Goal: Task Accomplishment & Management: Complete application form

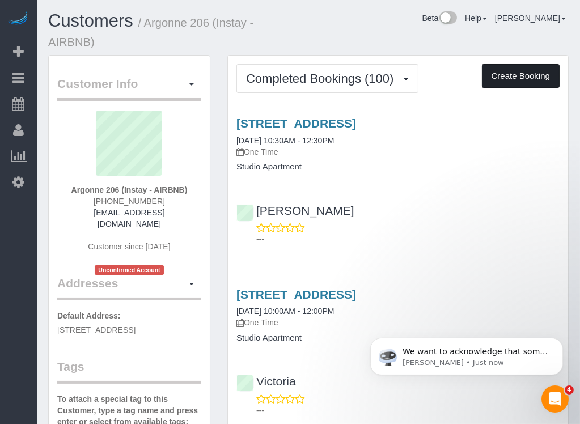
click at [524, 78] on button "Create Booking" at bounding box center [521, 76] width 78 height 24
select select "IA"
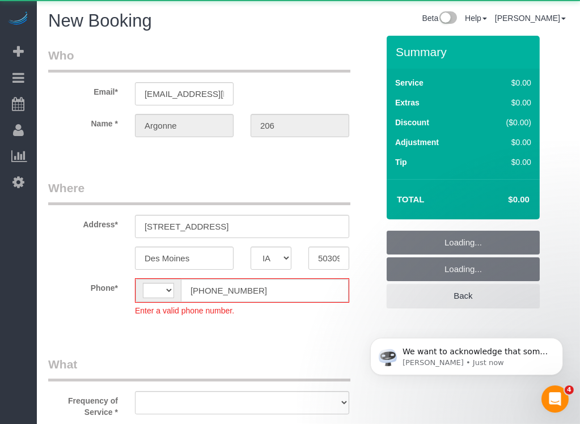
select select "string:[GEOGRAPHIC_DATA]"
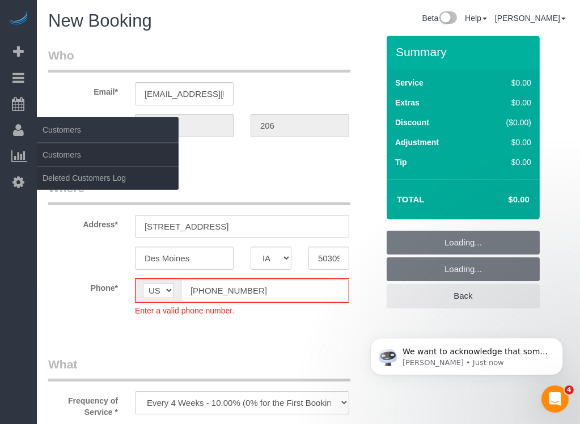
select select "object:1885"
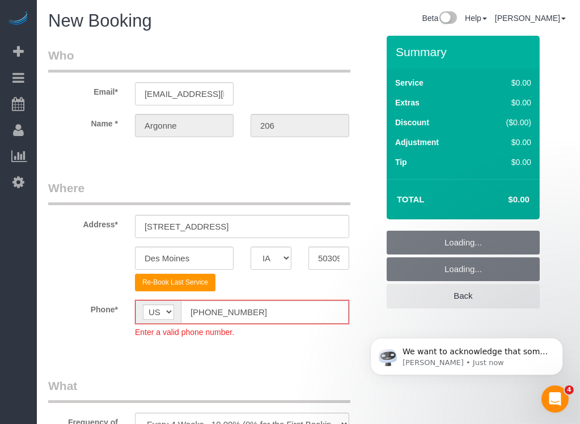
drag, startPoint x: 31, startPoint y: 236, endPoint x: 147, endPoint y: 228, distance: 116.4
click at [20, 240] on div "Beta Add Booking Bookings Active Bookings Cancelled Bookings Quote Inquiries Do…" at bounding box center [18, 212] width 37 height 424
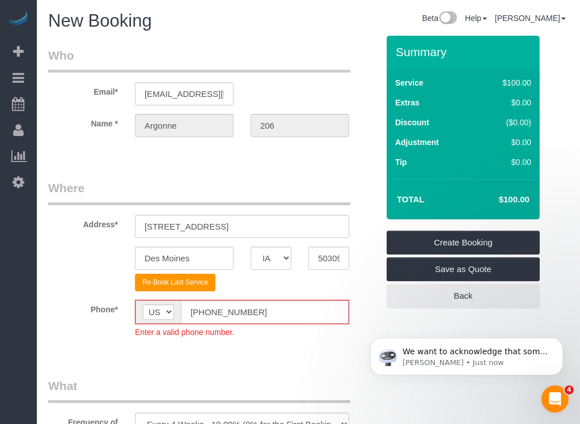
click at [204, 314] on input "(555) 555-5555" at bounding box center [265, 311] width 168 height 23
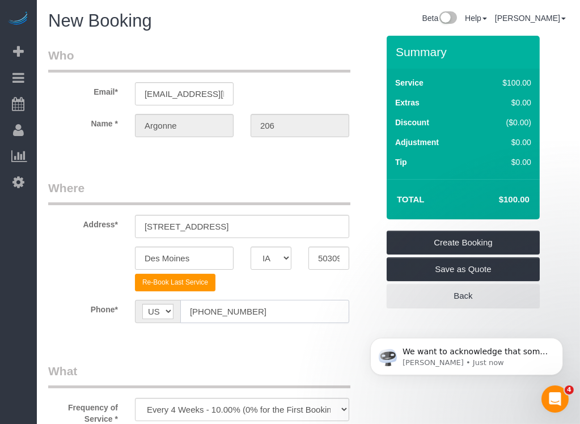
type input "[PHONE_NUMBER]"
drag, startPoint x: 257, startPoint y: 350, endPoint x: 246, endPoint y: 349, distance: 11.4
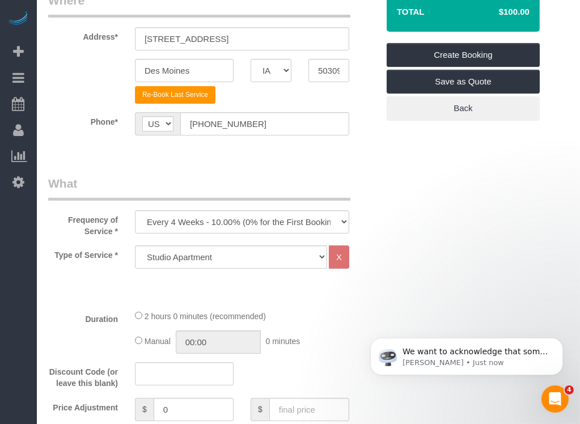
scroll to position [377, 0]
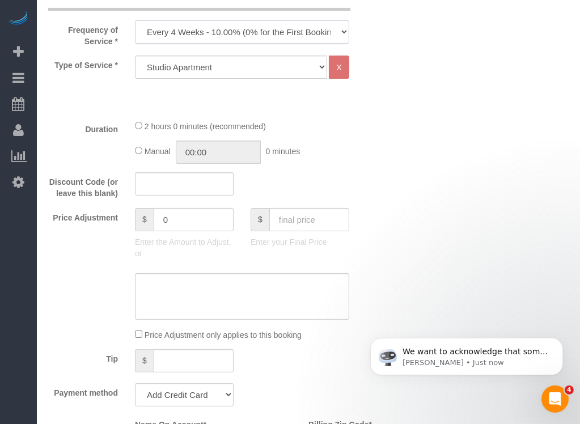
click at [267, 20] on select "Every 6 Weeks (0% for the First Booking) One Time Every 8 Weeks (0% for the Fir…" at bounding box center [242, 31] width 214 height 23
select select "object:1887"
click at [135, 20] on select "Every 6 Weeks (0% for the First Booking) One Time Every 8 Weeks (0% for the Fir…" at bounding box center [242, 31] width 214 height 23
click at [254, 71] on select "Studio Apartment 1 Bedroom Home 2 Bedroom Home 3 Bedroom Home 4 Bedroom Home 5 …" at bounding box center [231, 67] width 192 height 23
click at [500, 121] on div "Who Email* [EMAIL_ADDRESS][DOMAIN_NAME] Name * [GEOGRAPHIC_DATA] 206 Where Addr…" at bounding box center [308, 414] width 520 height 1513
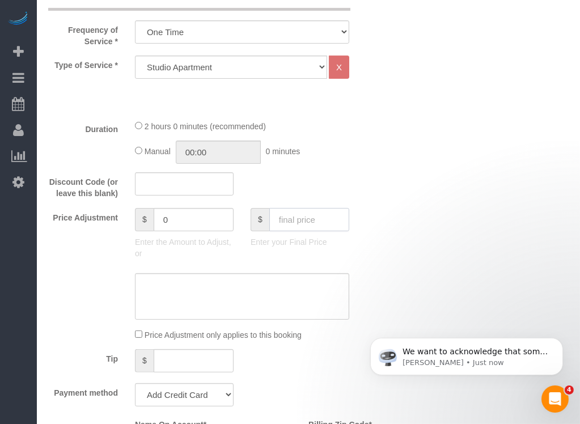
click at [291, 219] on input "text" at bounding box center [309, 219] width 80 height 23
type input "70"
click at [331, 177] on div "Discount Code (or leave this blank)" at bounding box center [213, 185] width 347 height 27
type input "-30"
click at [218, 388] on select "Add Credit Card Cash Check Paypal" at bounding box center [184, 394] width 99 height 23
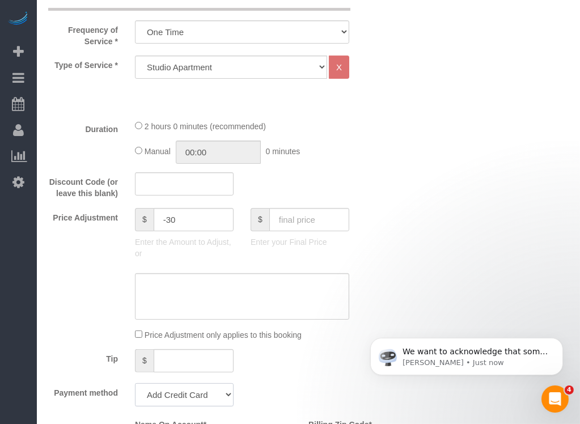
select select "string:check"
click at [135, 383] on select "Add Credit Card Cash Check Paypal" at bounding box center [184, 394] width 99 height 23
drag, startPoint x: 316, startPoint y: 355, endPoint x: 282, endPoint y: 383, distance: 43.8
click at [282, 383] on div "Payment method Add Credit Card Cash Check Paypal" at bounding box center [213, 394] width 347 height 23
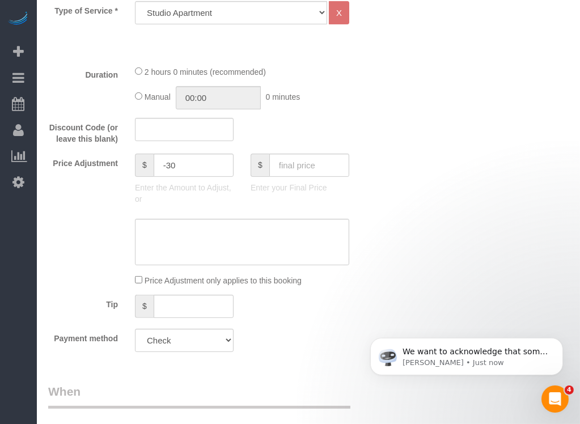
scroll to position [755, 0]
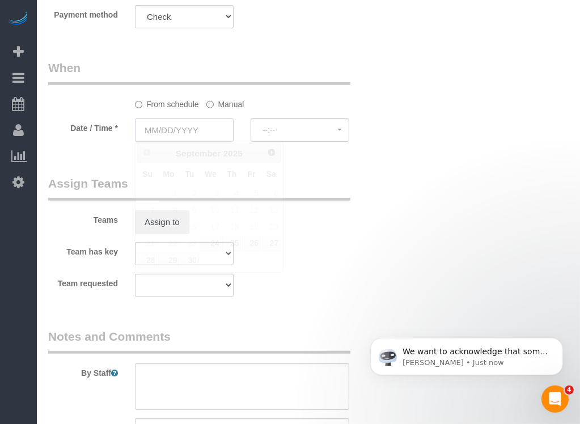
click at [194, 128] on input "text" at bounding box center [184, 129] width 99 height 23
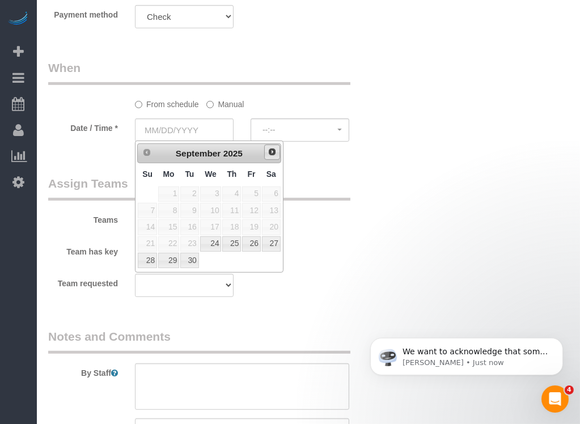
click at [277, 151] on link "Next" at bounding box center [272, 152] width 16 height 16
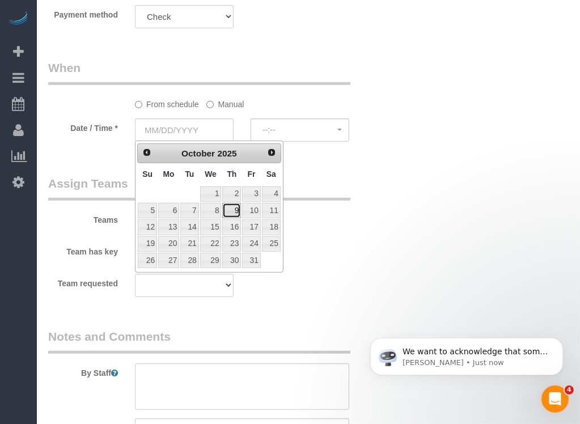
click at [232, 213] on link "9" at bounding box center [231, 210] width 19 height 15
type input "10/09/2025"
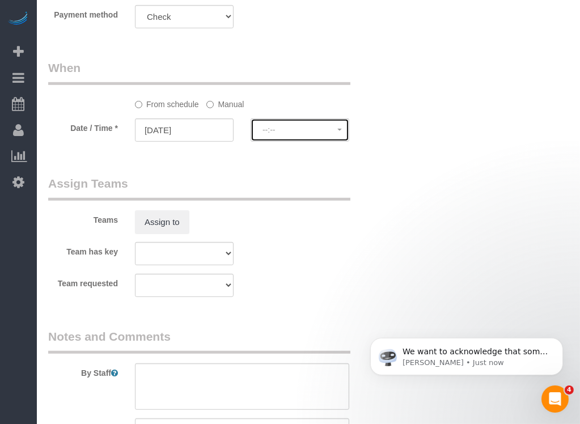
click at [317, 126] on span "--:--" at bounding box center [299, 129] width 75 height 9
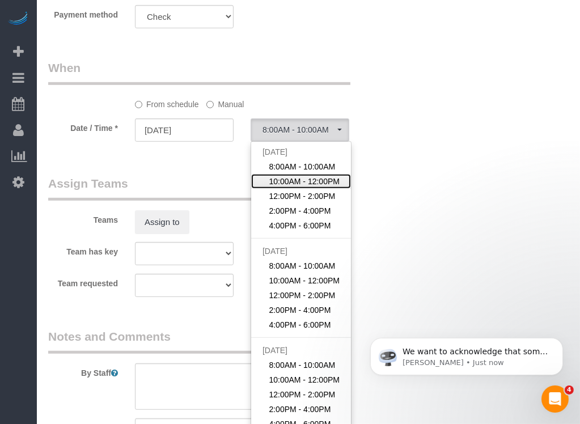
click at [305, 176] on span "10:00AM - 12:00PM" at bounding box center [304, 181] width 71 height 11
select select "spot2"
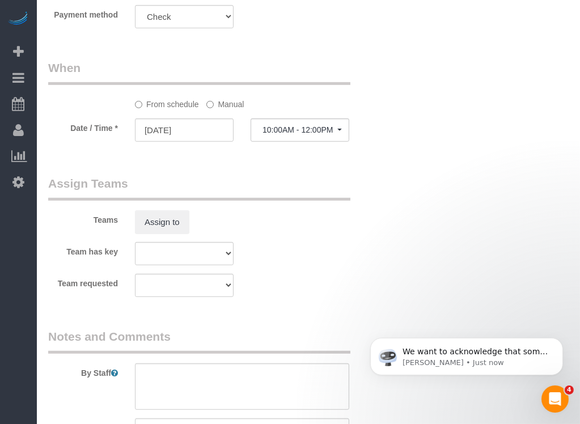
drag, startPoint x: 312, startPoint y: 250, endPoint x: 292, endPoint y: 269, distance: 27.7
click at [292, 269] on sui-booking-teams "Teams Assign to Team has key Alexsa Arianna Audrianna Aurelia Bobbie Christa Je…" at bounding box center [213, 236] width 330 height 122
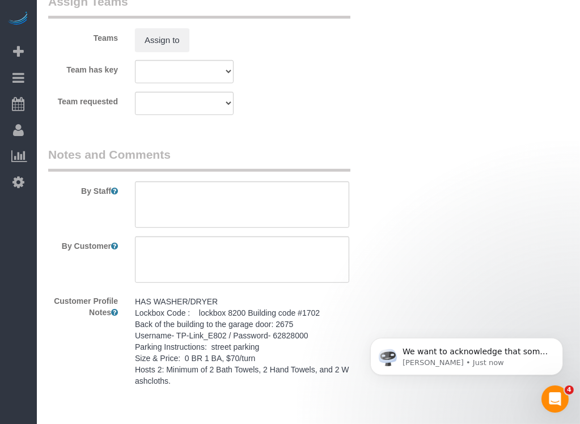
scroll to position [944, 0]
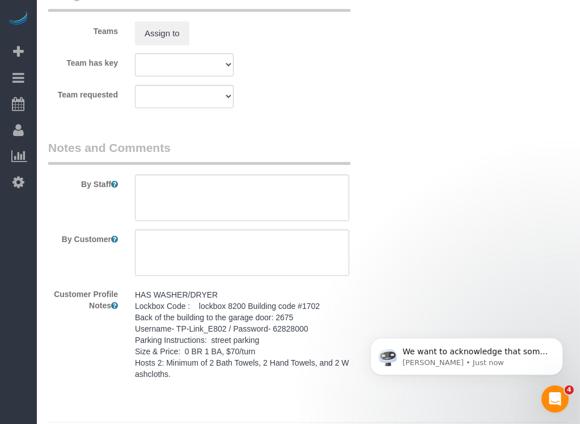
click at [302, 277] on sui-booking-comments "By Staff By Customer Customer Profile Notes HAS WASHER/DRYER Lockbox Code : loc…" at bounding box center [213, 262] width 330 height 246
click at [291, 320] on pre "HAS WASHER/DRYER Lockbox Code : lockbox 8200 Building code #1702 Back of the bu…" at bounding box center [242, 334] width 214 height 91
click at [0, 0] on textarea "HAS WASHER/DRYER Lockbox Code : lockbox 8200 Building code #1702 Back of the bu…" at bounding box center [0, 0] width 0 height 0
click at [286, 169] on div "By Staff" at bounding box center [213, 180] width 347 height 82
click at [286, 205] on textarea at bounding box center [242, 198] width 214 height 46
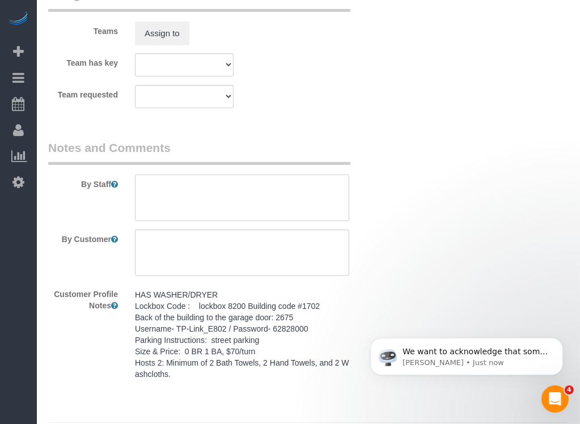
paste textarea "HAS WASHER/DRYER Lockbox Code : lockbox 8200 Building code #1702 Back of the bu…"
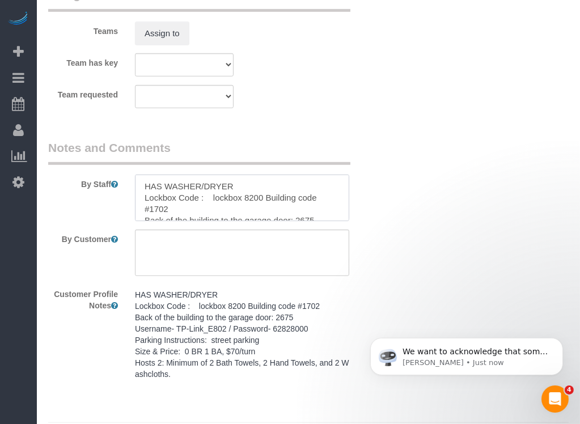
scroll to position [61, 0]
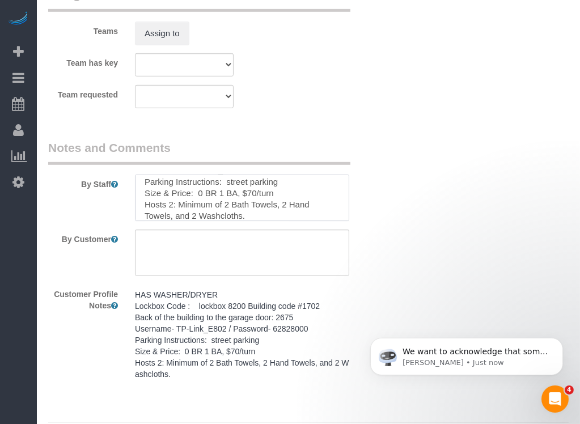
type textarea "HAS WASHER/DRYER Lockbox Code : lockbox 8200 Building code #1702 Back of the bu…"
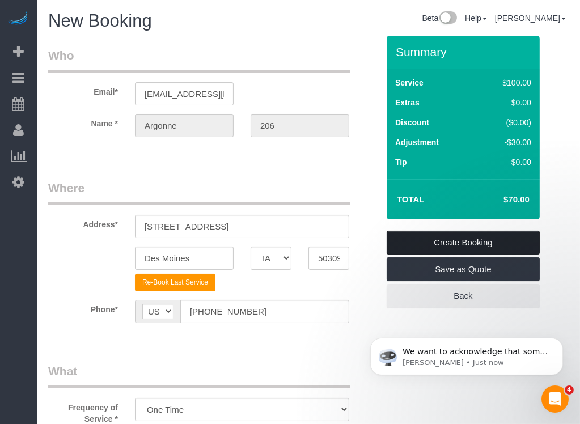
click at [448, 239] on link "Create Booking" at bounding box center [462, 243] width 153 height 24
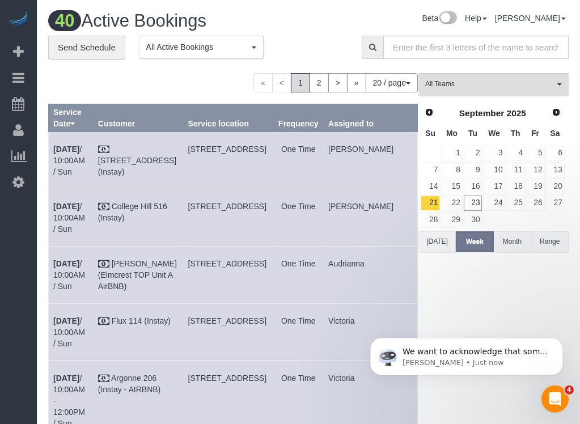
drag, startPoint x: 151, startPoint y: 67, endPoint x: 141, endPoint y: 70, distance: 11.1
drag, startPoint x: 141, startPoint y: 70, endPoint x: 131, endPoint y: 70, distance: 9.6
click at [132, 69] on div "**********" at bounding box center [196, 53] width 296 height 35
click at [104, 69] on div "**********" at bounding box center [196, 53] width 296 height 35
click at [71, 56] on link "Send Schedule" at bounding box center [86, 48] width 77 height 24
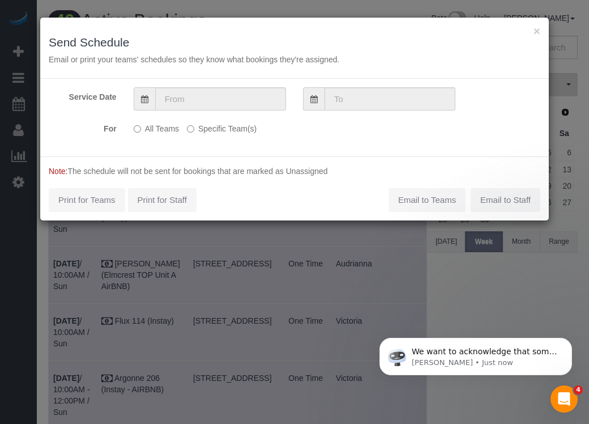
click at [420, 144] on div "Service Date For All Teams Specific Team(s) Choose Team(s) Alexsa Arianna Audri…" at bounding box center [294, 118] width 509 height 78
click at [399, 259] on div "× Send Schedule Email or print your teams' schedules so they know what bookings…" at bounding box center [294, 212] width 589 height 424
click at [539, 31] on button "×" at bounding box center [537, 31] width 7 height 12
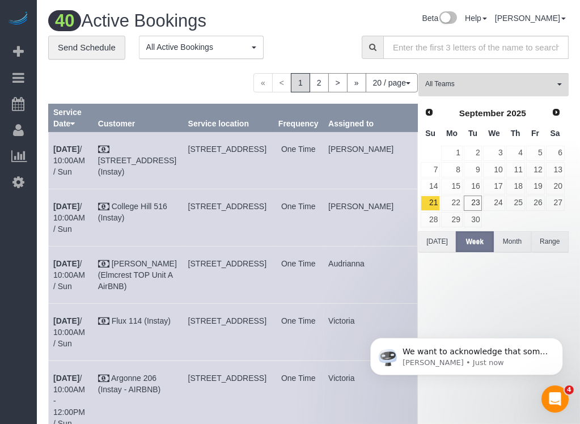
click at [19, 325] on div "Beta Add Booking Bookings Active Bookings Cancelled Bookings Quote Inquiries Do…" at bounding box center [18, 212] width 37 height 424
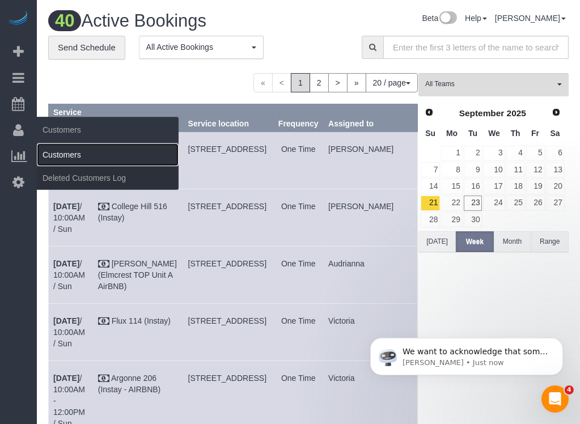
click at [88, 154] on link "Customers" at bounding box center [108, 154] width 142 height 23
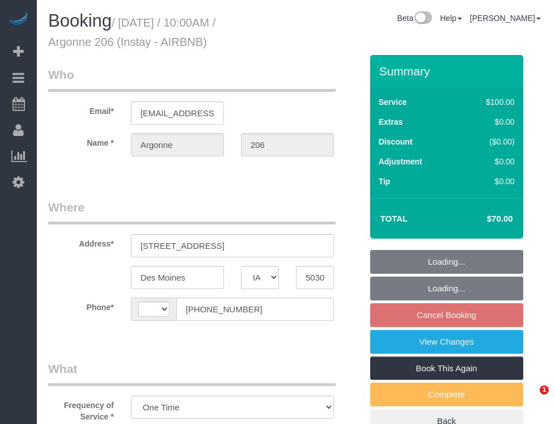
select select "IA"
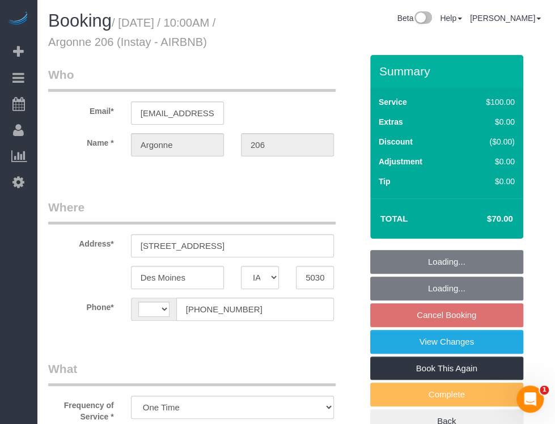
select select "string:[GEOGRAPHIC_DATA]"
drag, startPoint x: 254, startPoint y: 190, endPoint x: 213, endPoint y: 196, distance: 41.3
drag, startPoint x: 213, startPoint y: 196, endPoint x: 195, endPoint y: 193, distance: 18.4
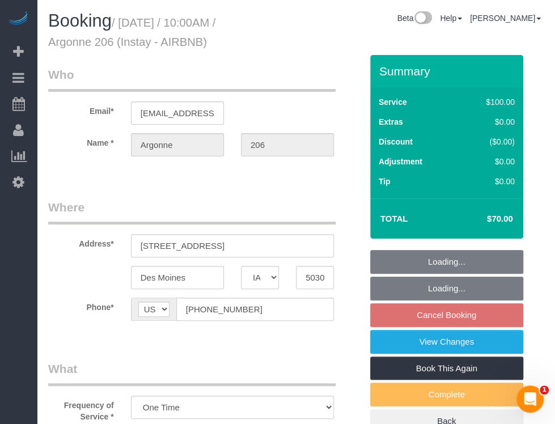
select select "object:659"
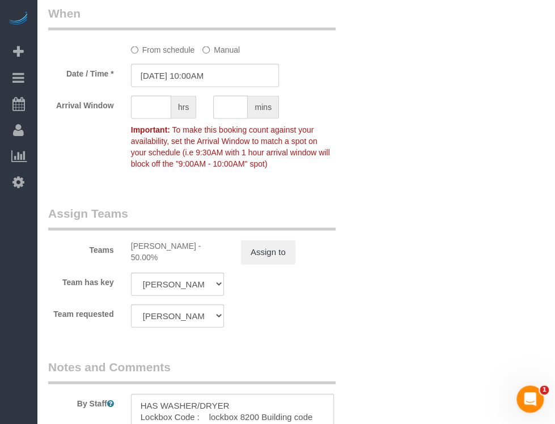
scroll to position [1141, 0]
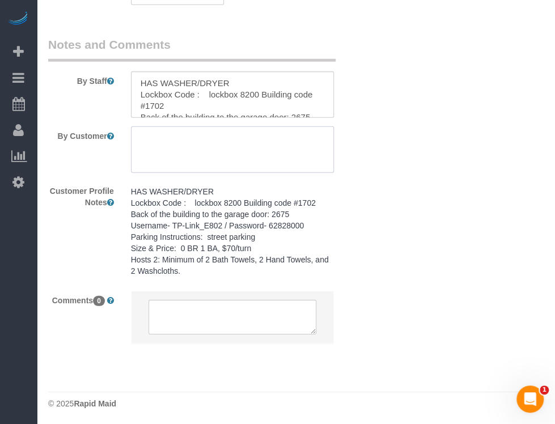
click at [212, 133] on textarea at bounding box center [232, 149] width 203 height 46
paste textarea "Argonne 206 / [DATE] (10nights, 1 guest) 📍same day turnover, guest doesn't want…"
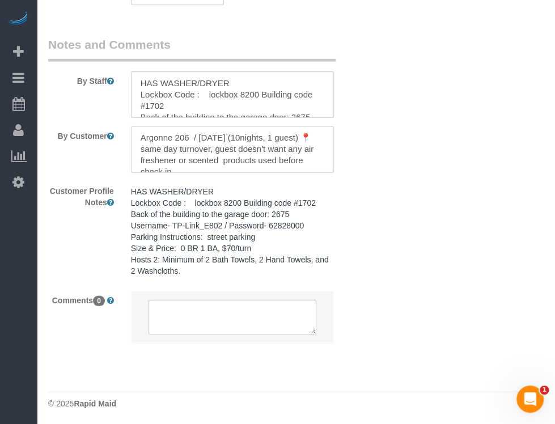
scroll to position [0, 0]
click at [192, 150] on textarea at bounding box center [232, 149] width 203 height 46
click at [131, 135] on textarea at bounding box center [232, 149] width 203 height 46
drag, startPoint x: 218, startPoint y: 143, endPoint x: 127, endPoint y: 136, distance: 90.9
click at [127, 136] on div at bounding box center [232, 149] width 220 height 46
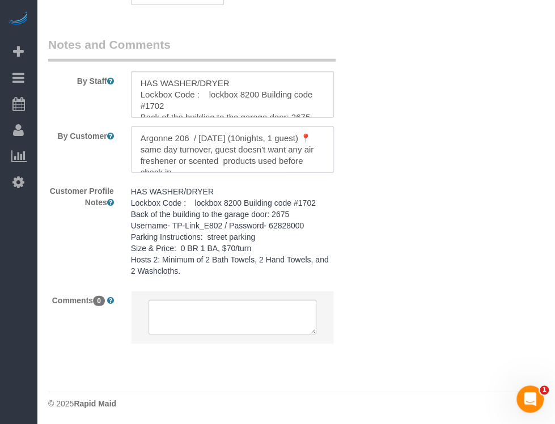
drag, startPoint x: 141, startPoint y: 133, endPoint x: 315, endPoint y: 133, distance: 174.5
click at [315, 133] on textarea at bounding box center [232, 149] width 203 height 46
drag, startPoint x: 388, startPoint y: 131, endPoint x: 274, endPoint y: 133, distance: 113.9
drag, startPoint x: 274, startPoint y: 133, endPoint x: 263, endPoint y: 132, distance: 10.8
click at [271, 133] on textarea at bounding box center [232, 149] width 203 height 46
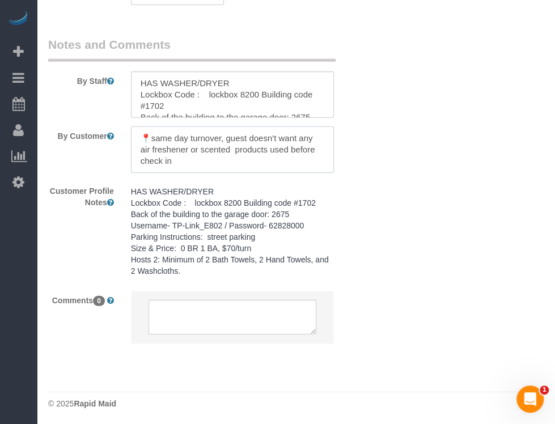
click at [237, 131] on textarea at bounding box center [232, 149] width 203 height 46
drag, startPoint x: 300, startPoint y: 146, endPoint x: 262, endPoint y: 147, distance: 37.4
click at [246, 139] on textarea at bounding box center [232, 149] width 203 height 46
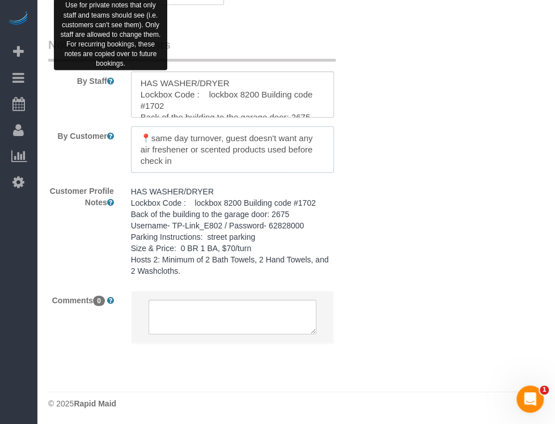
type textarea "📍same day turnover, guest doesn't want any air freshener or scented products us…"
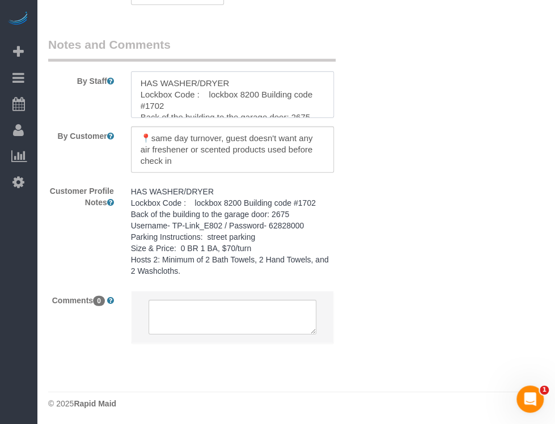
click at [147, 78] on textarea at bounding box center [232, 94] width 203 height 46
click at [134, 81] on textarea at bounding box center [232, 94] width 203 height 46
paste textarea "📍same day turnover, guest doesn't want any air freshener or scented products us…"
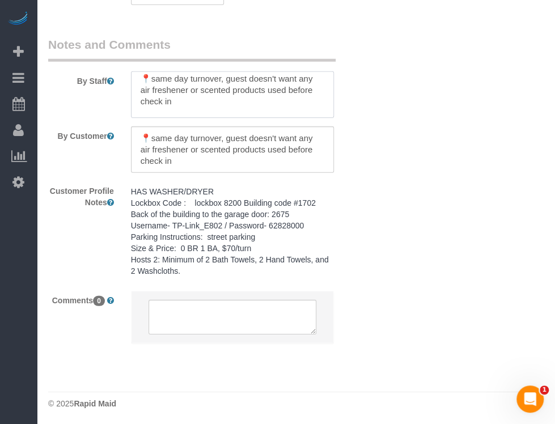
scroll to position [15, 0]
type textarea "📍same day turnover, guest doesn't want any air freshener or scented products us…"
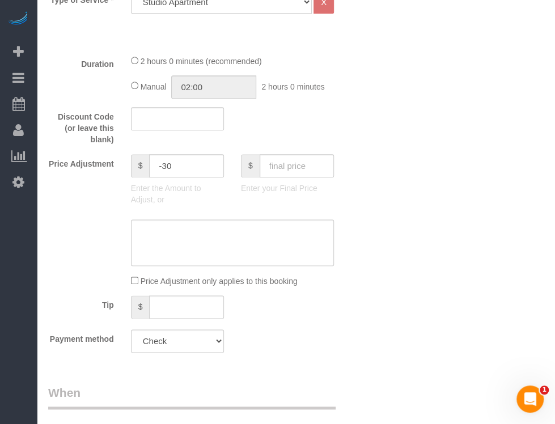
scroll to position [0, 0]
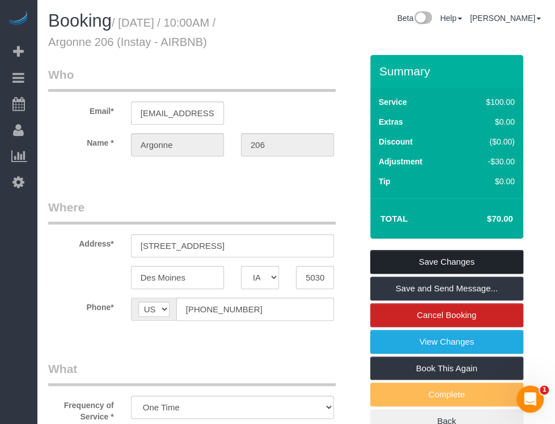
click at [454, 256] on link "Save Changes" at bounding box center [446, 262] width 153 height 24
